Goal: Task Accomplishment & Management: Use online tool/utility

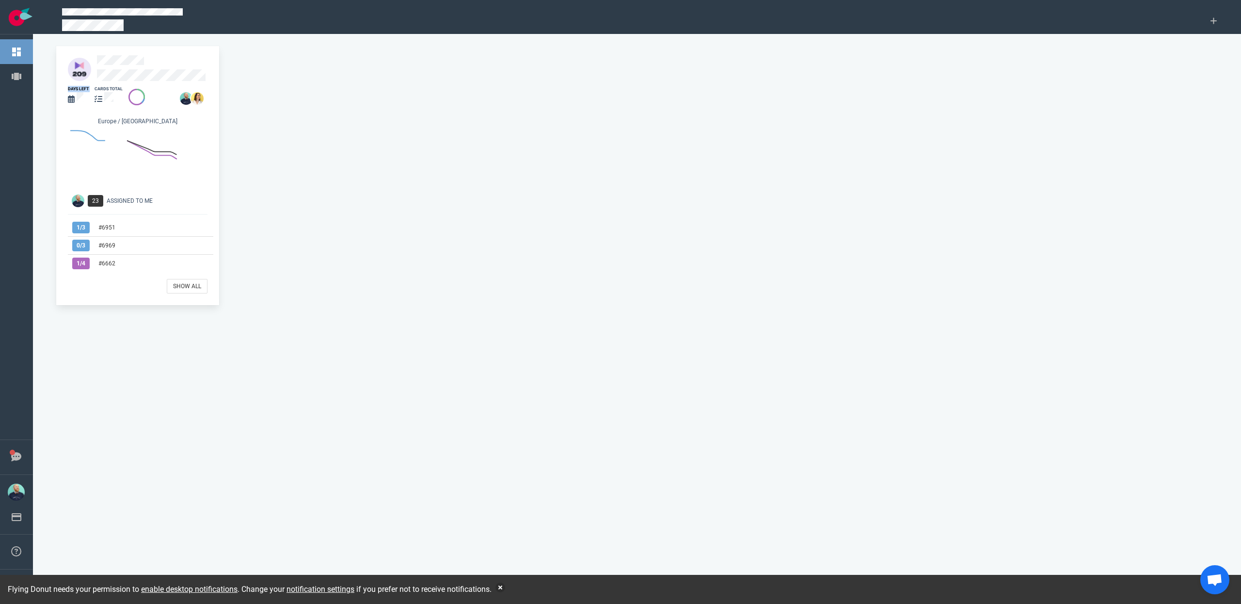
click at [118, 79] on div "days left cards total [GEOGRAPHIC_DATA] / [GEOGRAPHIC_DATA] 23 Assigned To Me 1…" at bounding box center [137, 175] width 163 height 259
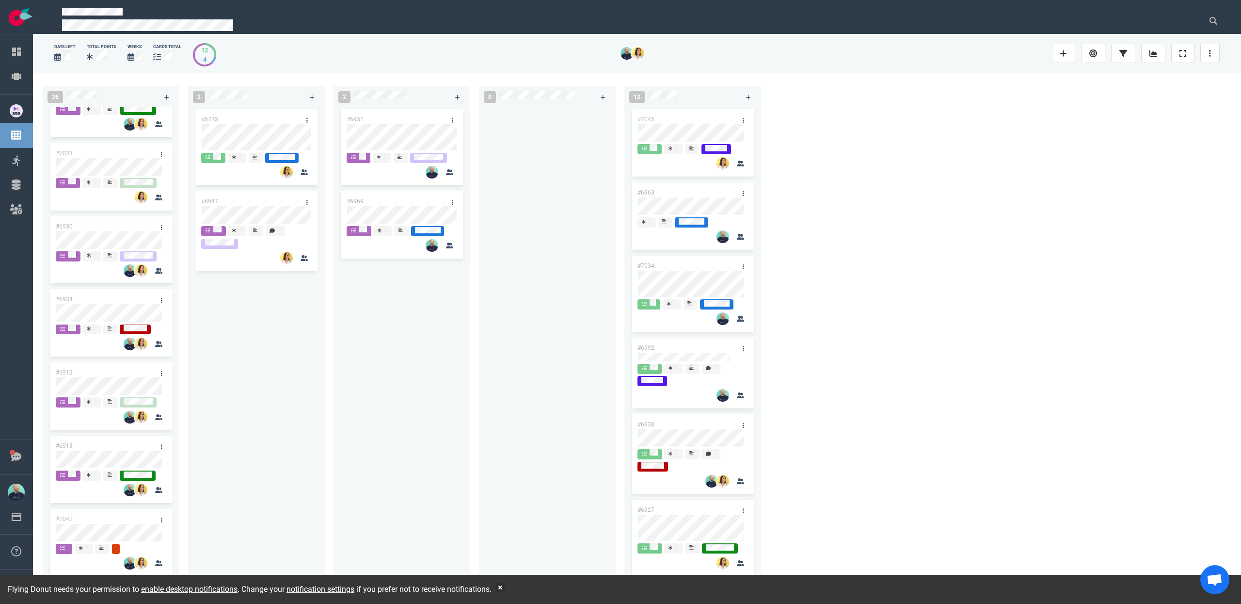
scroll to position [1284, 0]
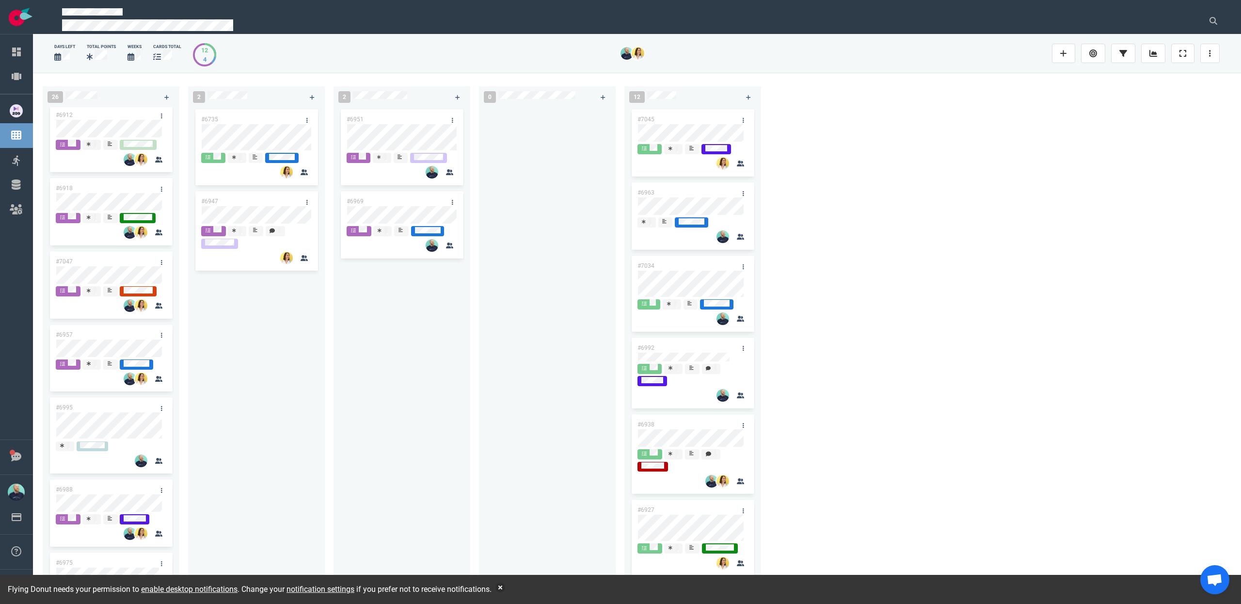
click at [434, 384] on div "#6951 #6969" at bounding box center [401, 345] width 125 height 476
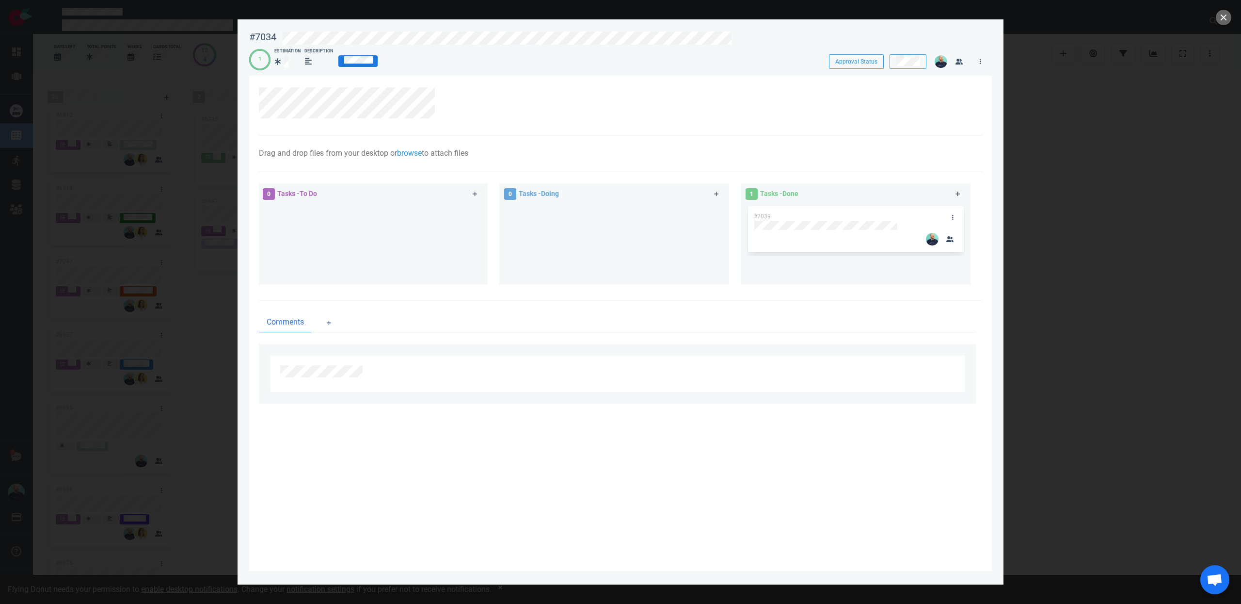
drag, startPoint x: 566, startPoint y: 250, endPoint x: 509, endPoint y: 178, distance: 91.8
click at [566, 250] on div at bounding box center [614, 240] width 218 height 73
click at [1228, 8] on div at bounding box center [620, 302] width 1241 height 604
click at [1226, 15] on button "close" at bounding box center [1224, 18] width 16 height 16
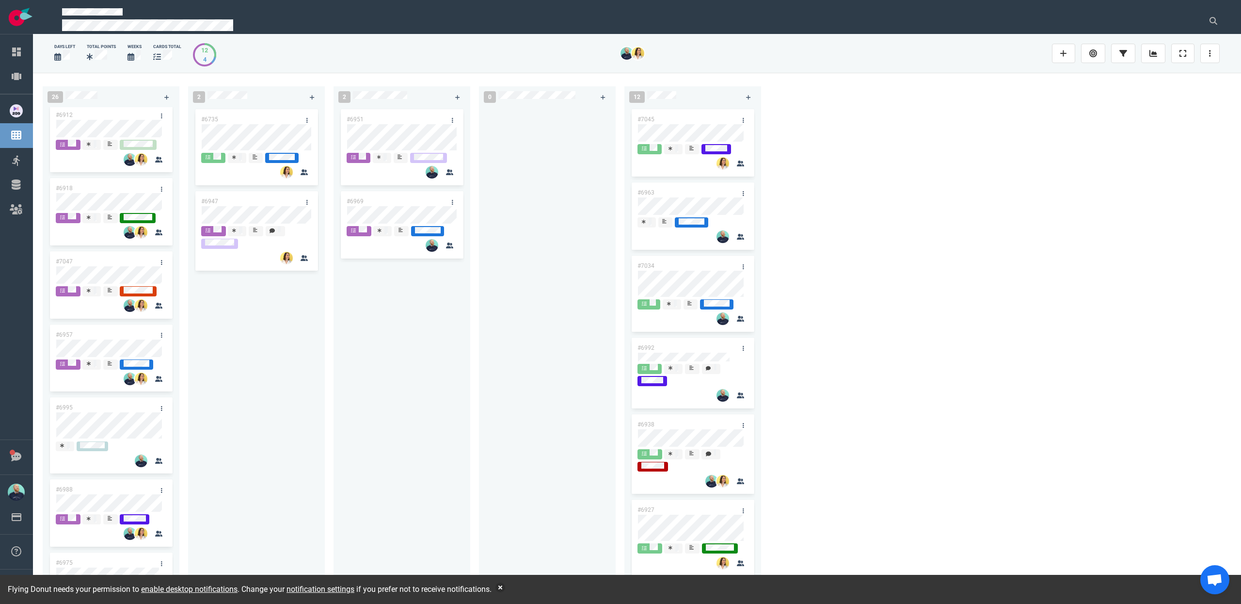
click at [1148, 288] on div "26 #6662 #6944 #7051 #6987 #6767 #6955 #6855 #6985 #7069 #6901 #7008 #6889 #692…" at bounding box center [637, 338] width 1208 height 530
click at [386, 378] on div "#6951 #6969" at bounding box center [401, 345] width 125 height 476
click at [505, 588] on button "button" at bounding box center [500, 587] width 10 height 10
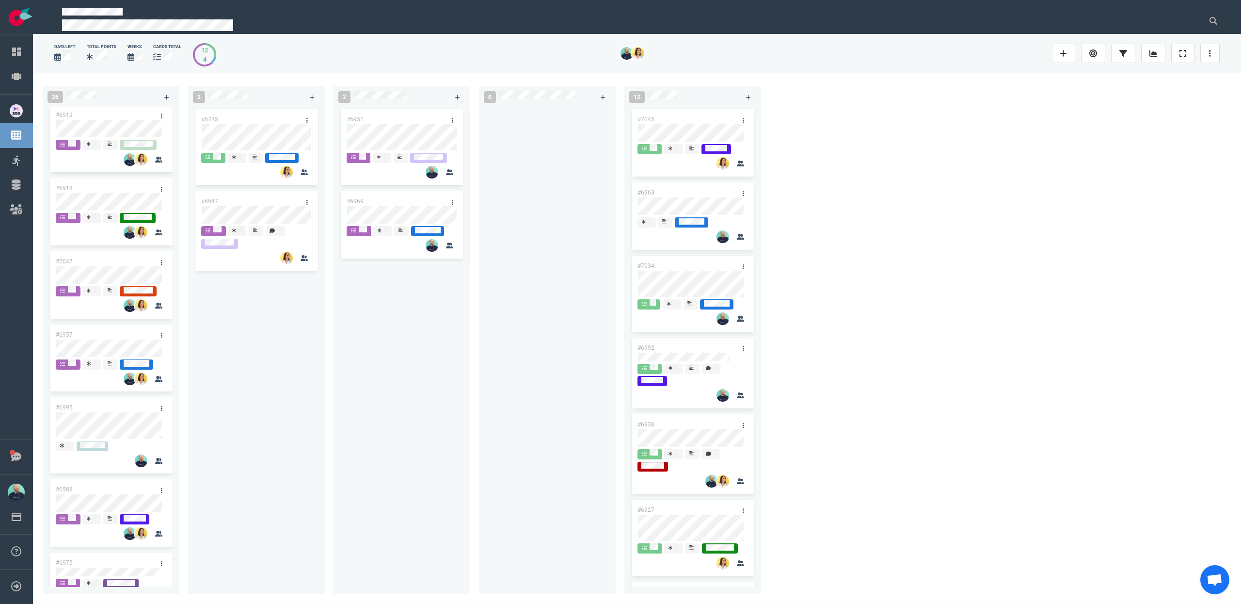
click at [524, 404] on div at bounding box center [547, 345] width 125 height 476
